Goal: Book appointment/travel/reservation

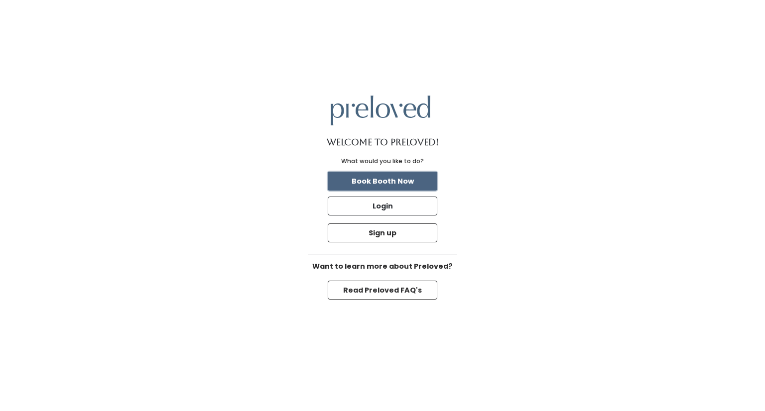
click at [370, 182] on button "Book Booth Now" at bounding box center [383, 181] width 110 height 19
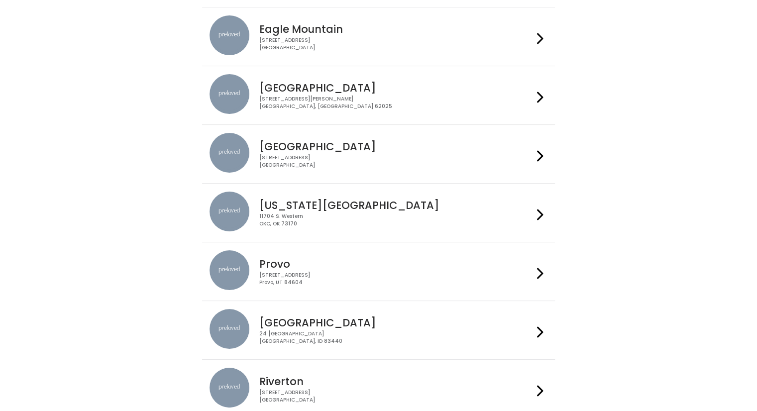
scroll to position [94, 0]
click at [396, 152] on div "[GEOGRAPHIC_DATA] [STREET_ADDRESS]" at bounding box center [394, 150] width 278 height 36
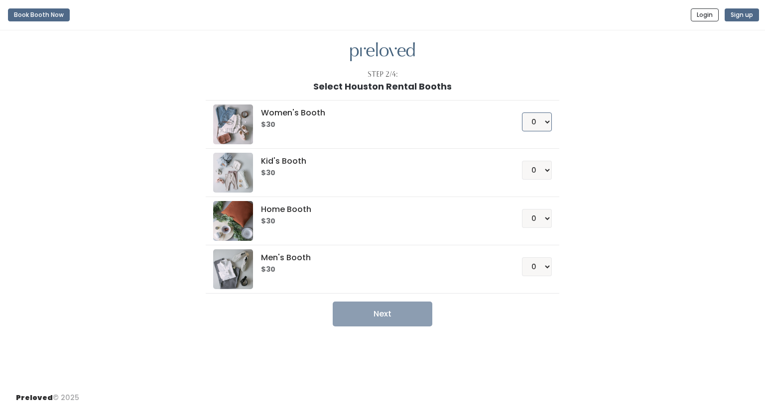
click at [542, 124] on select "0 1 2 3 4" at bounding box center [537, 122] width 30 height 19
select select "1"
click at [522, 113] on select "0 1 2 3 4" at bounding box center [537, 122] width 30 height 19
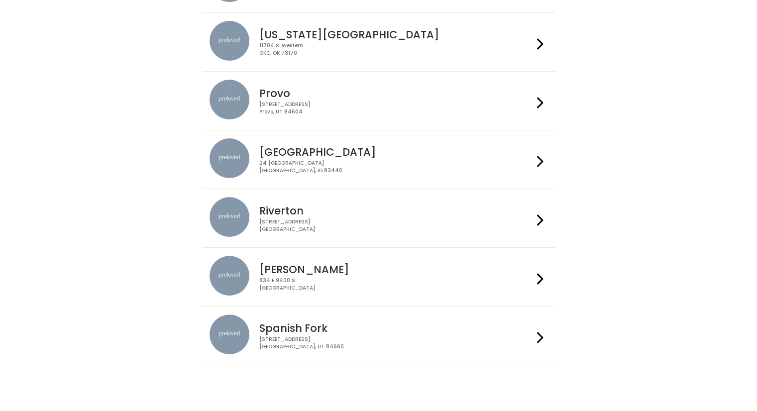
scroll to position [283, 0]
